Goal: Task Accomplishment & Management: Use online tool/utility

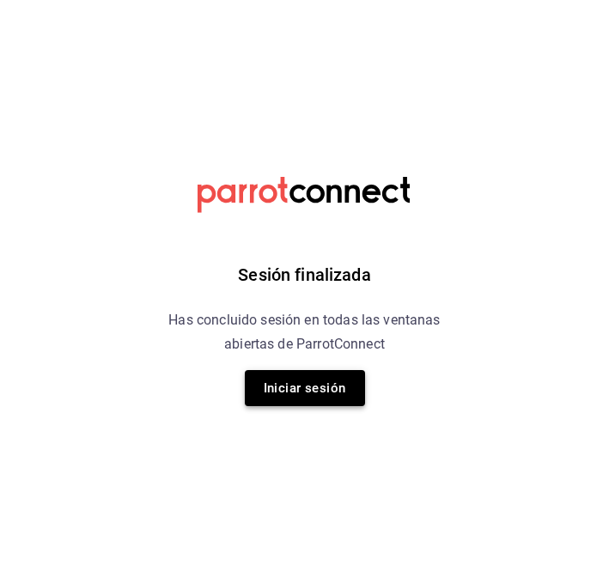
click at [305, 376] on button "Iniciar sesión" at bounding box center [305, 388] width 120 height 36
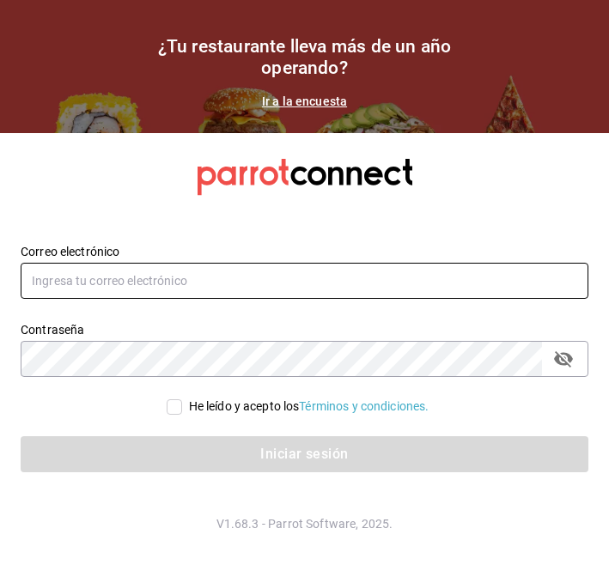
type input "[PERSON_NAME][EMAIL_ADDRESS][PERSON_NAME][DOMAIN_NAME]"
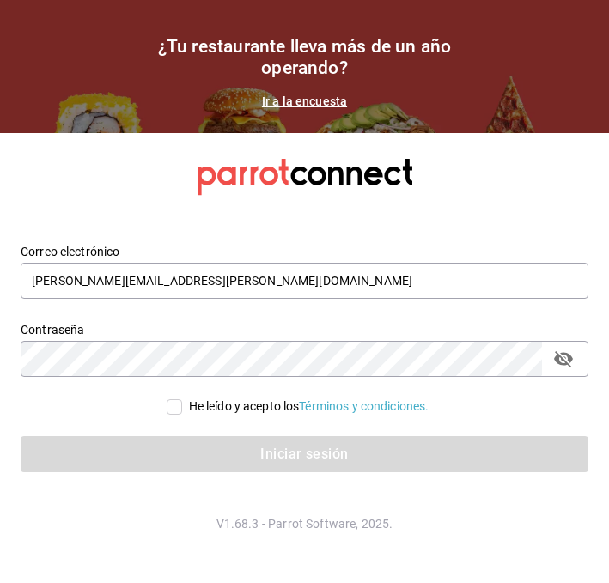
click at [219, 399] on div "He leído y acepto los Términos y condiciones." at bounding box center [309, 407] width 241 height 18
click at [182, 399] on input "He leído y acepto los Términos y condiciones." at bounding box center [174, 406] width 15 height 15
checkbox input "true"
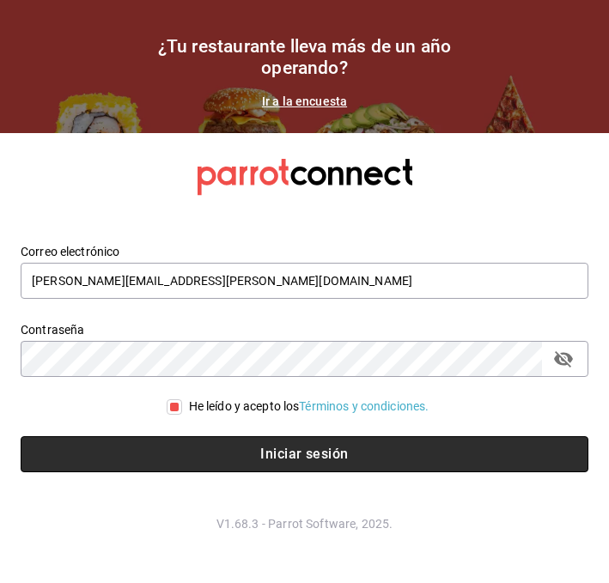
click at [178, 444] on button "Iniciar sesión" at bounding box center [305, 454] width 568 height 36
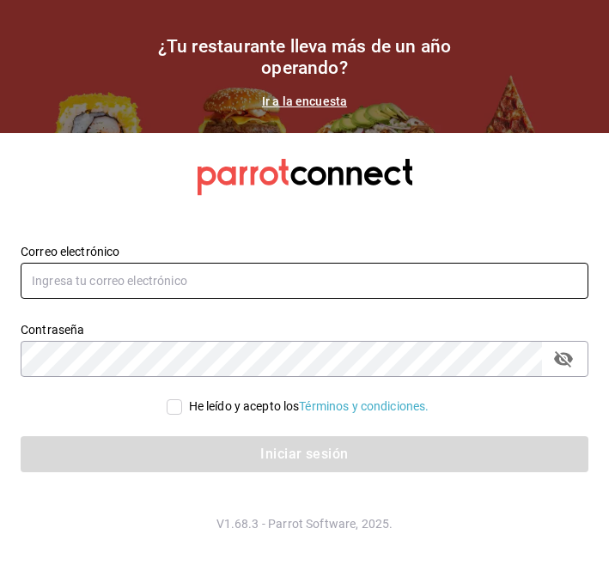
type input "[PERSON_NAME][EMAIL_ADDRESS][PERSON_NAME][DOMAIN_NAME]"
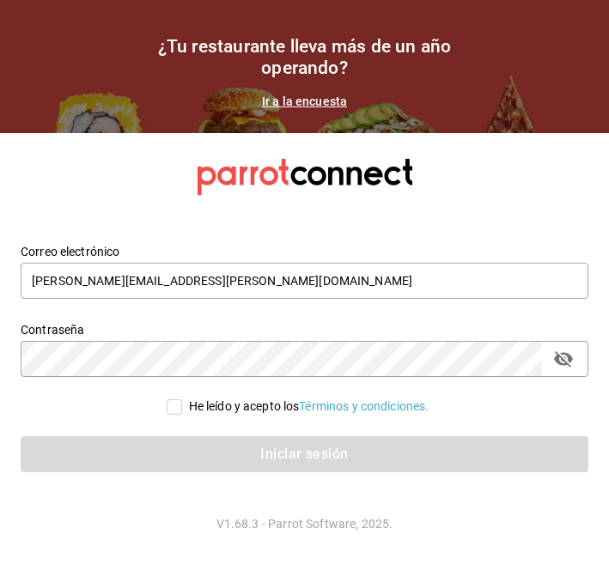
click at [189, 410] on div "He leído y acepto los Términos y condiciones." at bounding box center [309, 407] width 241 height 18
click at [182, 410] on input "He leído y acepto los Términos y condiciones." at bounding box center [174, 406] width 15 height 15
checkbox input "true"
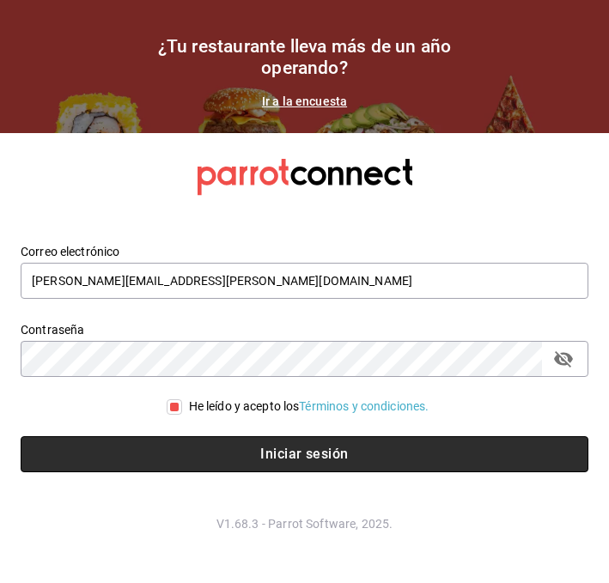
click at [169, 441] on button "Iniciar sesión" at bounding box center [305, 454] width 568 height 36
